Goal: Task Accomplishment & Management: Use online tool/utility

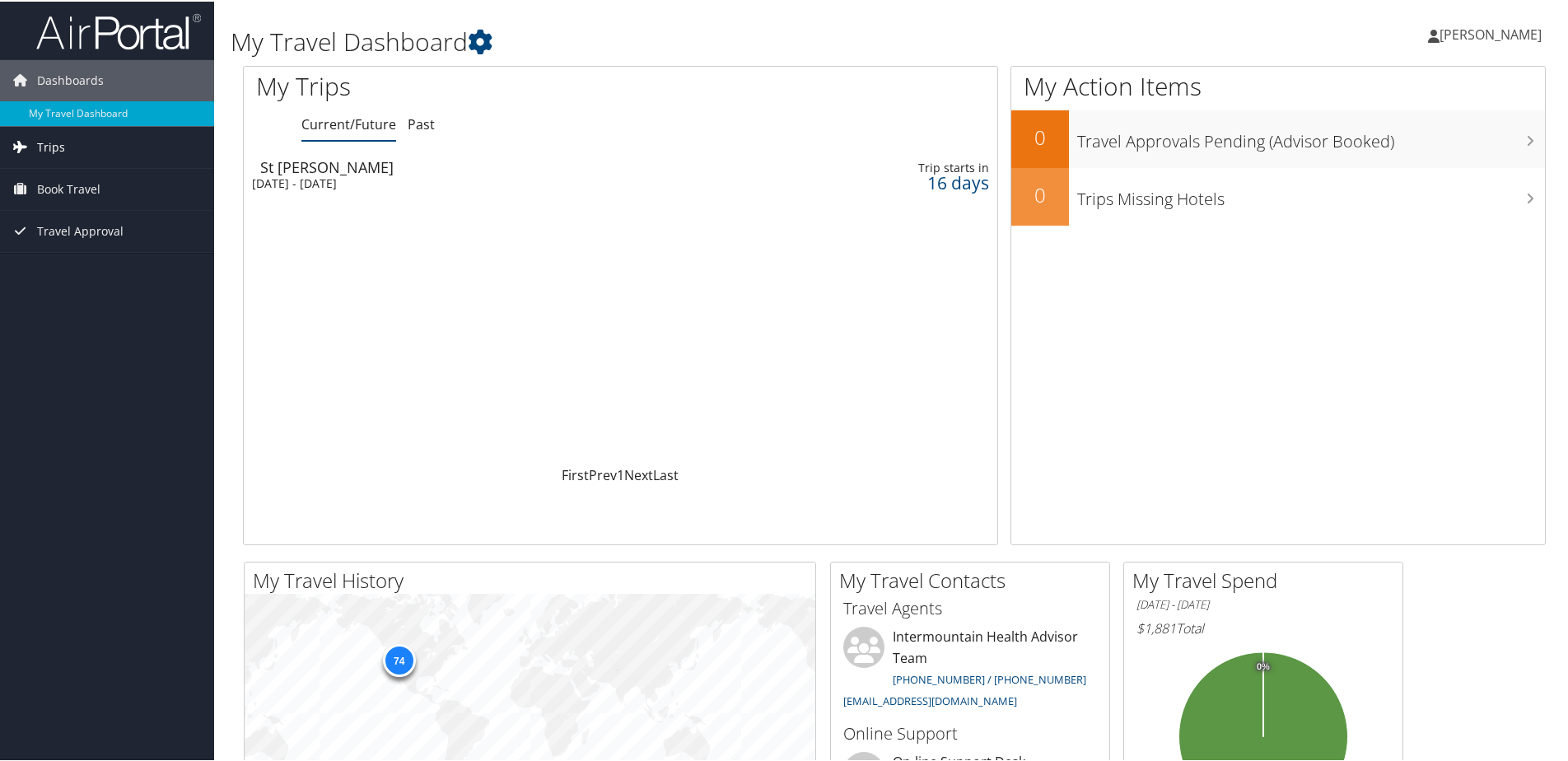
click at [38, 144] on span "Trips" at bounding box center [50, 146] width 28 height 41
click at [74, 175] on link "Current/Future Trips" at bounding box center [107, 179] width 214 height 25
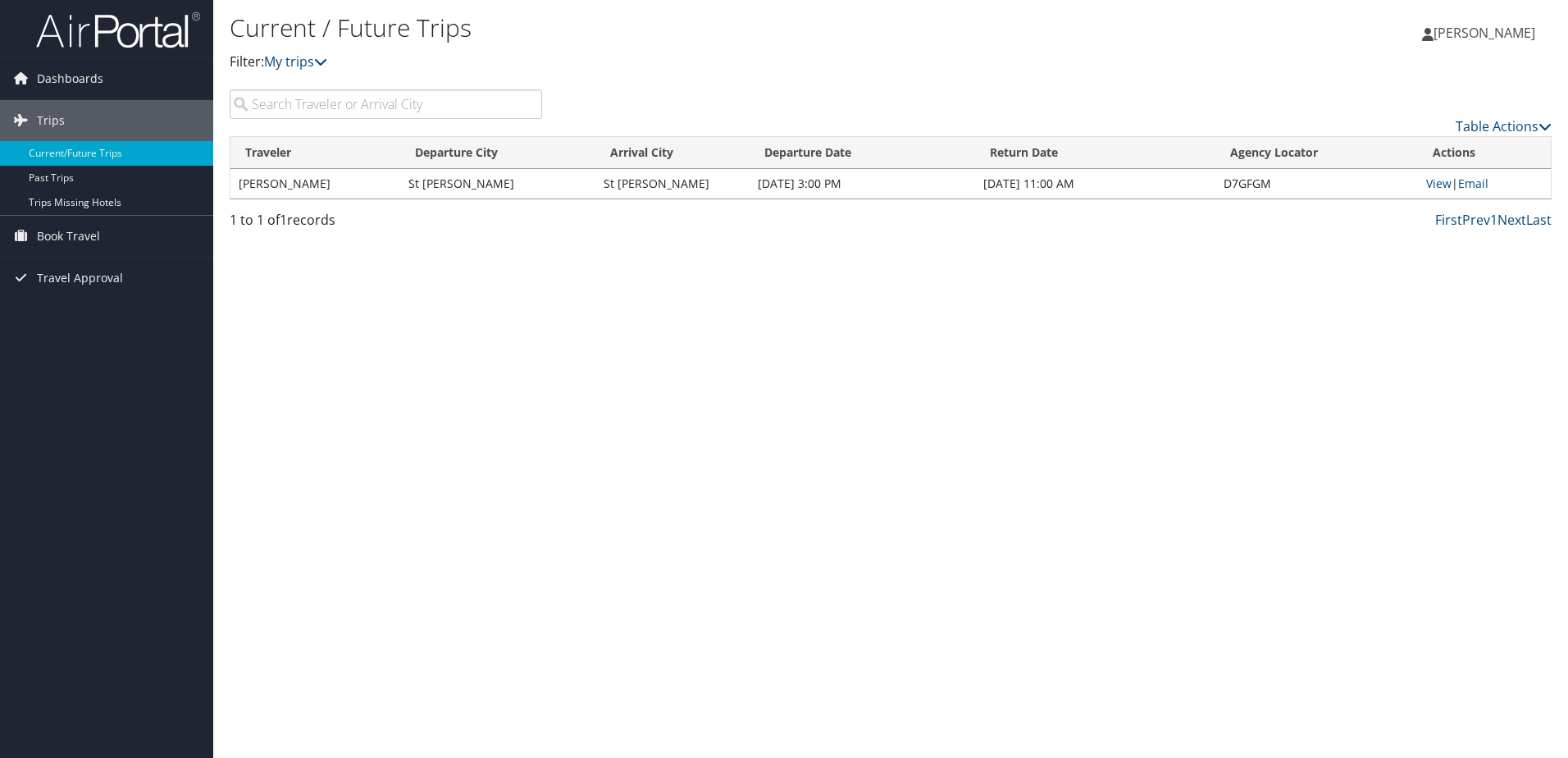
click at [274, 183] on td "RYAN HICKMAN" at bounding box center [315, 183] width 170 height 29
click at [265, 181] on td "RYAN HICKMAN" at bounding box center [315, 183] width 170 height 29
click at [49, 236] on span "Book Travel" at bounding box center [68, 237] width 63 height 41
click at [64, 316] on link "Book/Manage Online Trips" at bounding box center [106, 319] width 213 height 25
click at [76, 321] on link "Book/Manage Online Trips" at bounding box center [106, 319] width 213 height 25
